Goal: Task Accomplishment & Management: Use online tool/utility

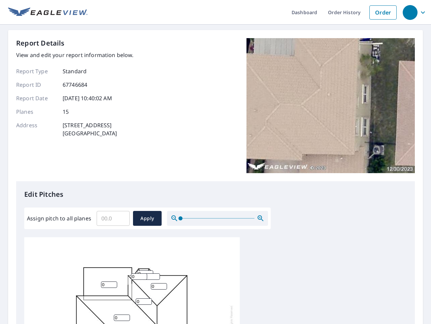
click at [216, 162] on div "Report Details View and edit your report information below. Report Type Standar…" at bounding box center [215, 109] width 399 height 143
click at [410, 12] on div "button" at bounding box center [410, 12] width 15 height 15
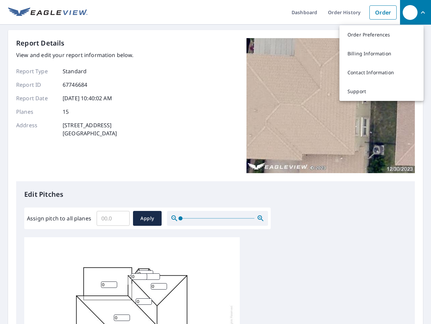
click at [113, 218] on input "Assign pitch to all planes" at bounding box center [113, 218] width 33 height 19
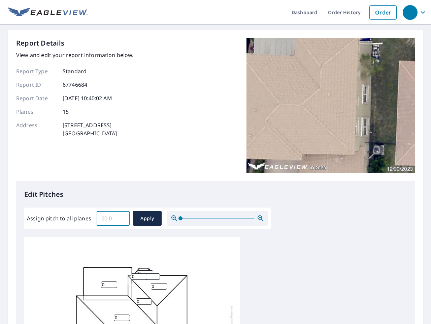
click at [147, 218] on span "Apply" at bounding box center [148, 218] width 18 height 8
click at [261, 218] on icon "button" at bounding box center [261, 218] width 8 height 8
